Goal: Transaction & Acquisition: Purchase product/service

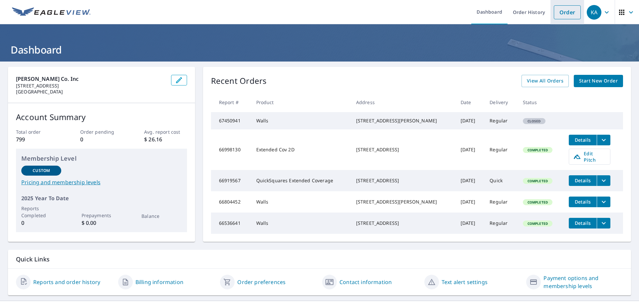
click at [564, 8] on link "Order" at bounding box center [567, 12] width 27 height 14
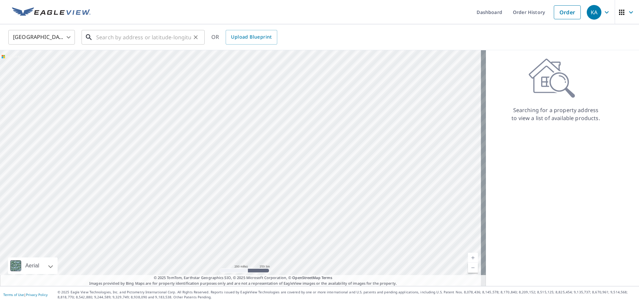
click at [120, 40] on input "text" at bounding box center [143, 37] width 95 height 19
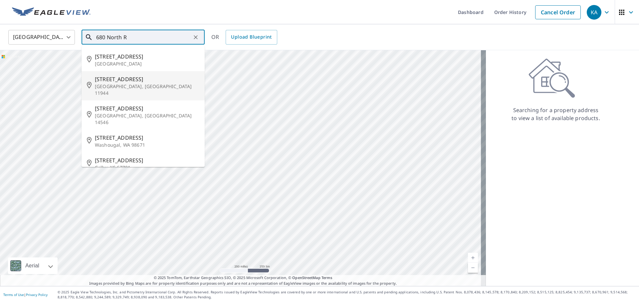
click at [111, 86] on p "[GEOGRAPHIC_DATA], [GEOGRAPHIC_DATA] 11944" at bounding box center [147, 89] width 105 height 13
type input "[STREET_ADDRESS]"
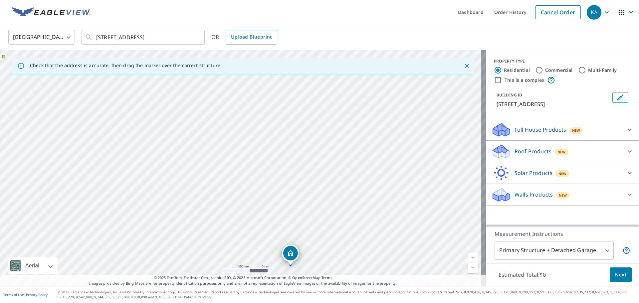
drag, startPoint x: 317, startPoint y: 154, endPoint x: 366, endPoint y: 231, distance: 91.0
click at [367, 252] on div "[STREET_ADDRESS]" at bounding box center [243, 168] width 486 height 236
drag, startPoint x: 319, startPoint y: 158, endPoint x: 334, endPoint y: 199, distance: 43.7
click at [334, 199] on div "[STREET_ADDRESS]" at bounding box center [243, 168] width 486 height 236
click at [470, 258] on link "Current Level 17, Zoom In" at bounding box center [473, 258] width 10 height 10
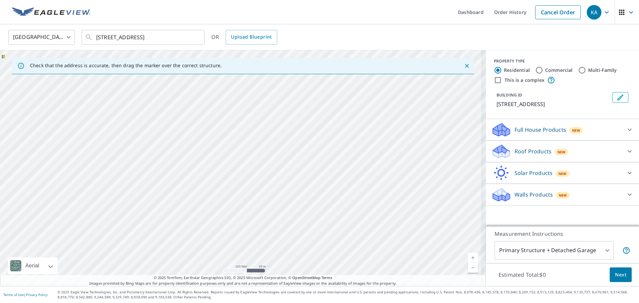
click at [470, 258] on link "Current Level 18, Zoom In" at bounding box center [473, 258] width 10 height 10
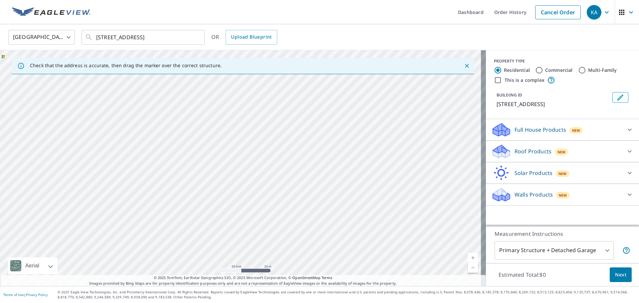
drag, startPoint x: 257, startPoint y: 153, endPoint x: 268, endPoint y: 164, distance: 15.8
click at [268, 164] on div "[STREET_ADDRESS]" at bounding box center [243, 168] width 486 height 236
drag, startPoint x: 350, startPoint y: 233, endPoint x: 291, endPoint y: 103, distance: 142.1
click at [291, 103] on div "[STREET_ADDRESS]" at bounding box center [243, 168] width 486 height 236
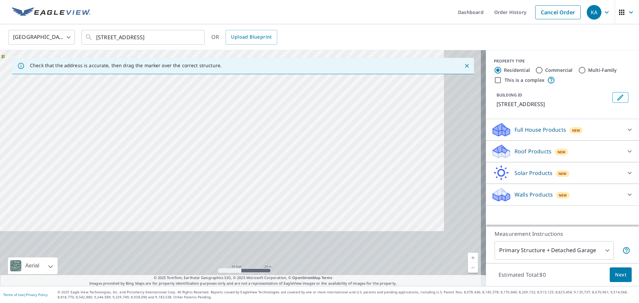
drag, startPoint x: 372, startPoint y: 230, endPoint x: 255, endPoint y: 56, distance: 210.0
click at [255, 56] on div "[STREET_ADDRESS]" at bounding box center [243, 168] width 486 height 236
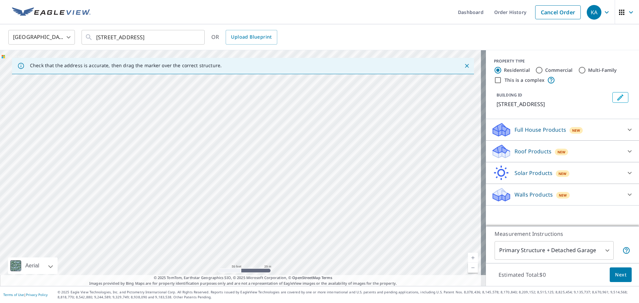
drag, startPoint x: 273, startPoint y: 89, endPoint x: 180, endPoint y: -23, distance: 146.1
click at [180, 0] on html "KA KA Dashboard Order History Cancel Order KA [GEOGRAPHIC_DATA] [GEOGRAPHIC_DAT…" at bounding box center [319, 151] width 639 height 303
drag, startPoint x: 353, startPoint y: 196, endPoint x: 226, endPoint y: 24, distance: 213.1
click at [230, 32] on div "United States [GEOGRAPHIC_DATA] ​ [STREET_ADDRESS] ​ OR Upload Blueprint Check …" at bounding box center [319, 155] width 639 height 262
click at [392, 222] on div "[STREET_ADDRESS]" at bounding box center [243, 168] width 486 height 236
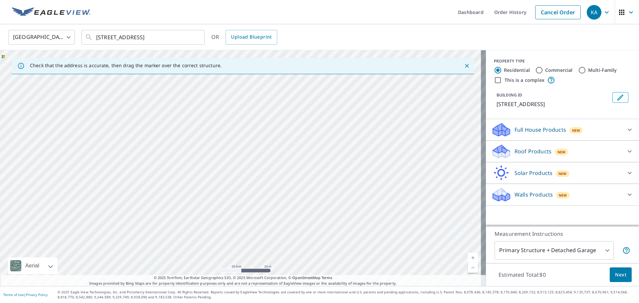
click at [324, 145] on div "[STREET_ADDRESS]" at bounding box center [243, 168] width 486 height 236
click at [522, 196] on p "Walls Products" at bounding box center [534, 195] width 38 height 8
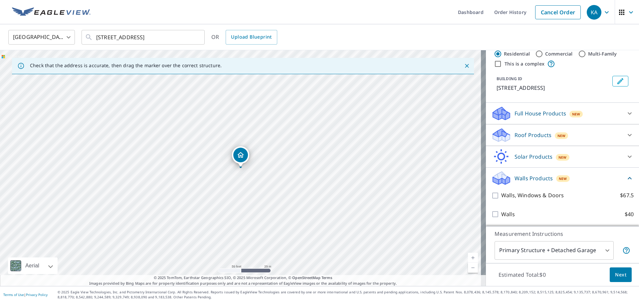
scroll to position [17, 0]
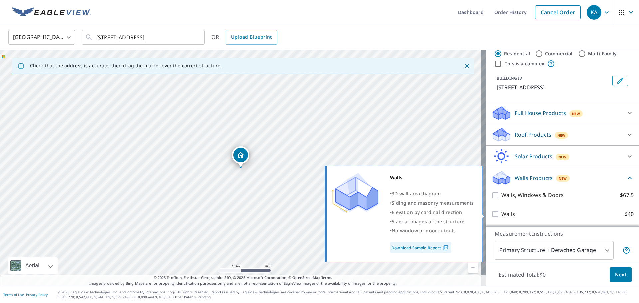
click at [491, 213] on input "Walls $40" at bounding box center [496, 214] width 10 height 8
checkbox input "true"
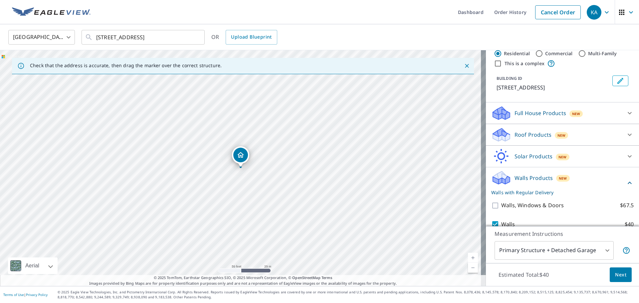
click at [620, 277] on span "Next" at bounding box center [620, 275] width 11 height 8
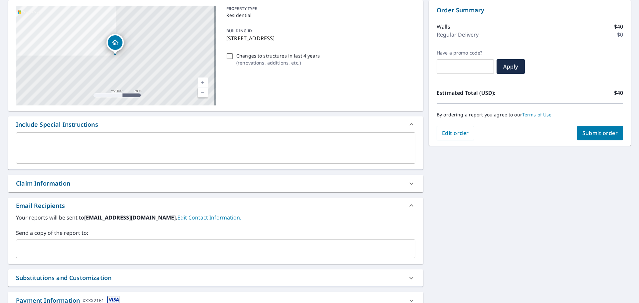
scroll to position [100, 0]
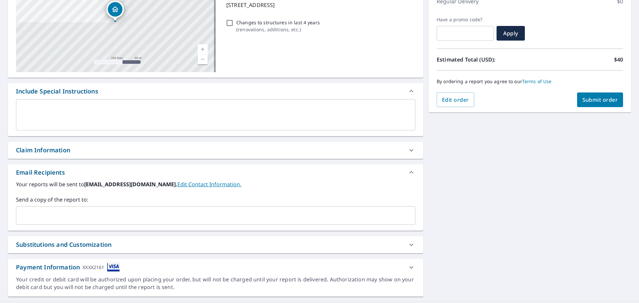
click at [78, 214] on input "text" at bounding box center [210, 215] width 383 height 13
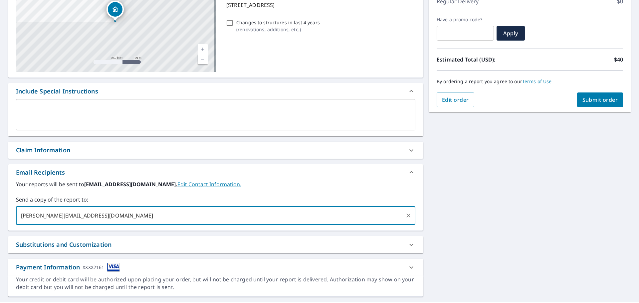
type input "[PERSON_NAME][EMAIL_ADDRESS][DOMAIN_NAME]"
click at [539, 142] on div "**********" at bounding box center [319, 132] width 639 height 341
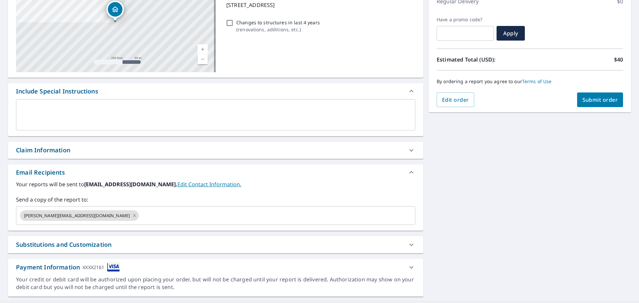
click at [604, 99] on span "Submit order" at bounding box center [601, 99] width 36 height 7
checkbox input "true"
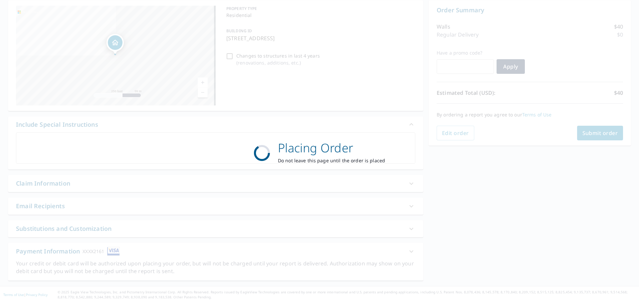
scroll to position [67, 0]
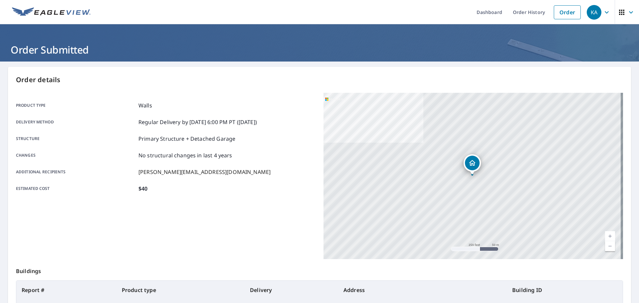
click at [603, 10] on icon "button" at bounding box center [607, 12] width 8 height 8
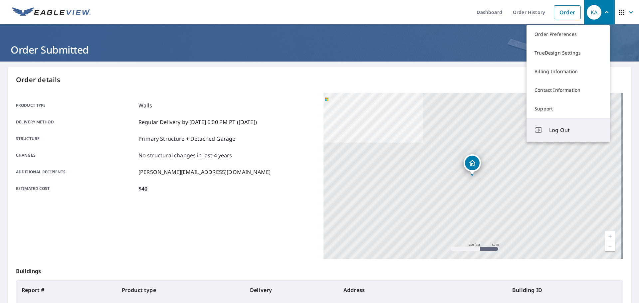
click at [569, 129] on span "Log Out" at bounding box center [575, 130] width 53 height 8
